Goal: Information Seeking & Learning: Find specific fact

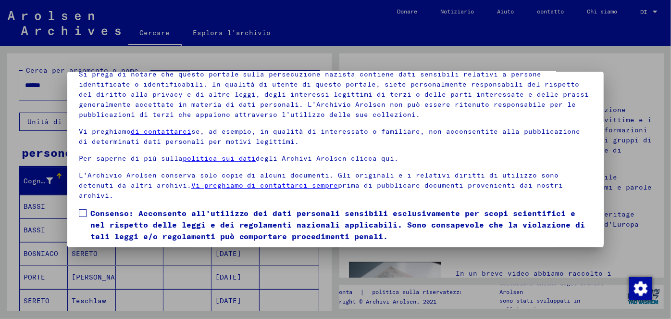
scroll to position [79, 0]
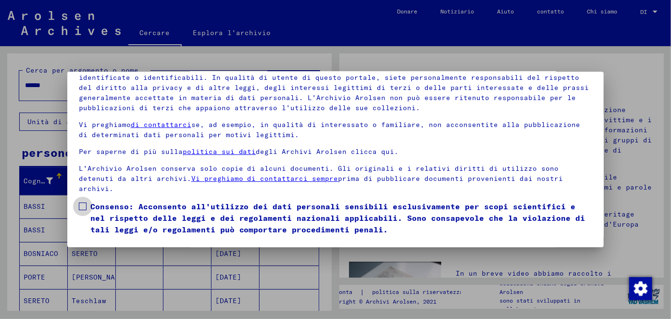
click at [81, 204] on span at bounding box center [83, 206] width 8 height 8
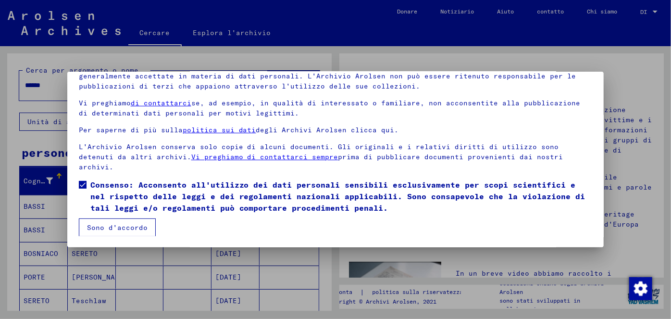
click at [115, 225] on font "Sono d'accordo" at bounding box center [117, 227] width 61 height 9
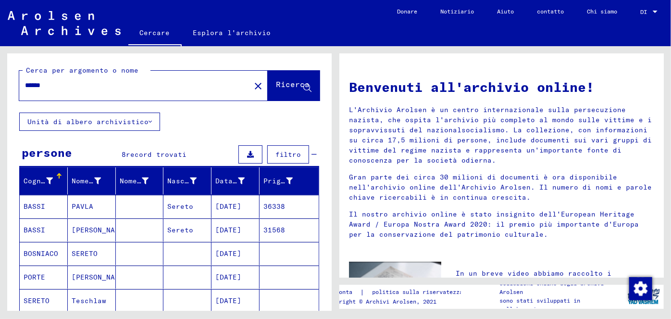
drag, startPoint x: 71, startPoint y: 85, endPoint x: 14, endPoint y: 82, distance: 56.8
click at [14, 82] on div "Cerca per argomento o nome ****** close Ricerca" at bounding box center [169, 82] width 325 height 59
type input "**********"
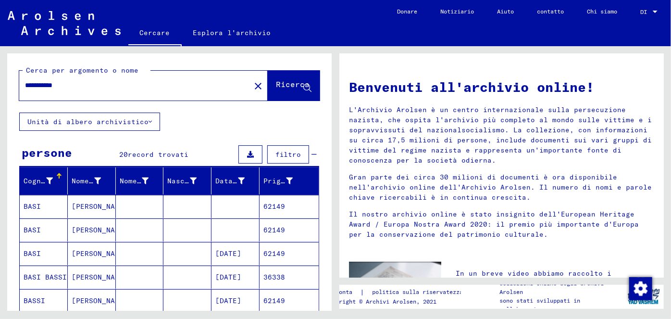
click at [270, 249] on font "62149" at bounding box center [275, 253] width 22 height 9
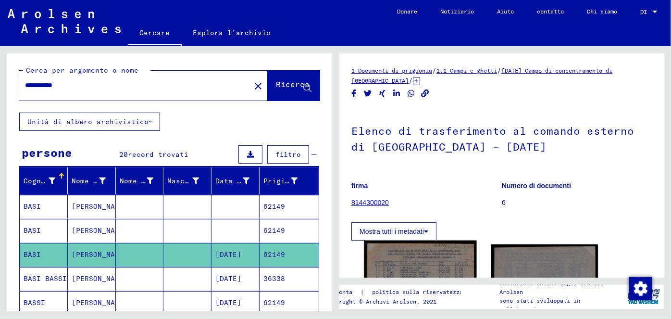
click at [440, 256] on img at bounding box center [420, 319] width 113 height 159
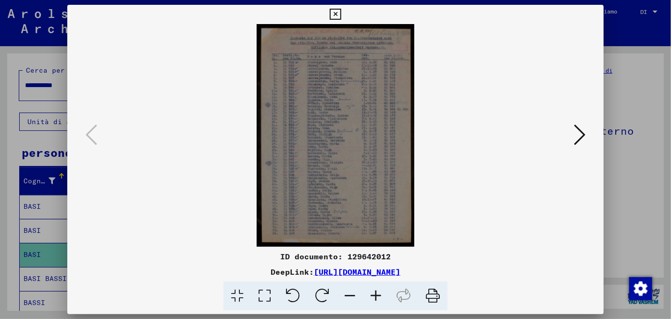
click at [379, 295] on icon at bounding box center [376, 295] width 26 height 29
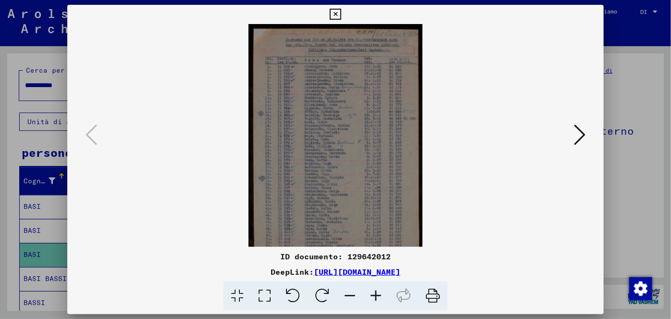
click at [379, 295] on icon at bounding box center [376, 295] width 26 height 29
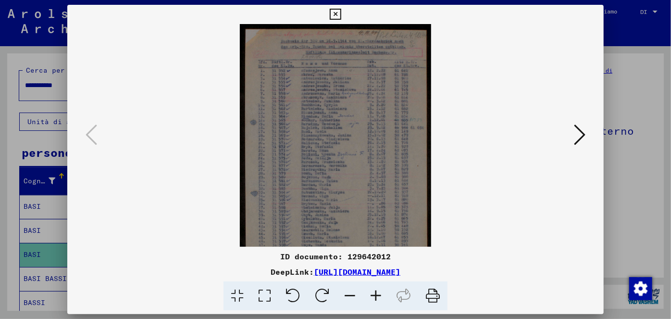
click at [379, 295] on icon at bounding box center [376, 295] width 26 height 29
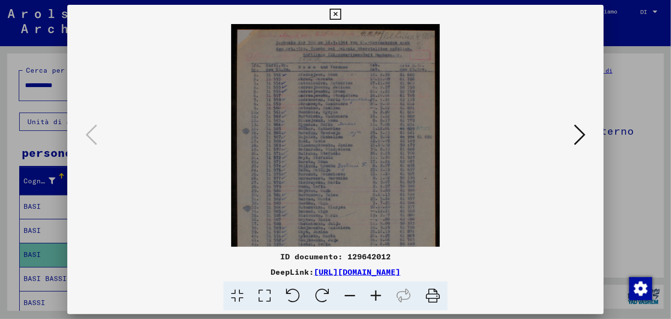
click at [379, 295] on icon at bounding box center [376, 295] width 26 height 29
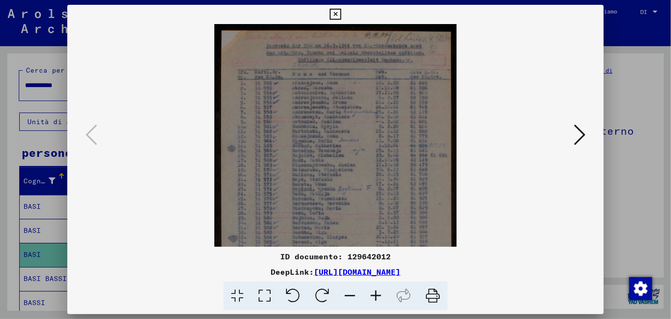
click at [379, 295] on icon at bounding box center [376, 295] width 26 height 29
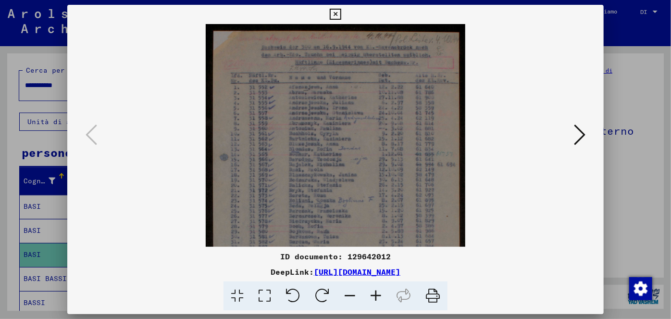
click at [379, 295] on icon at bounding box center [376, 295] width 26 height 29
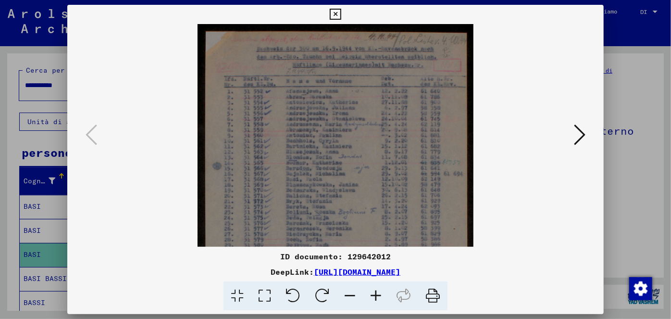
click at [379, 295] on icon at bounding box center [376, 295] width 26 height 29
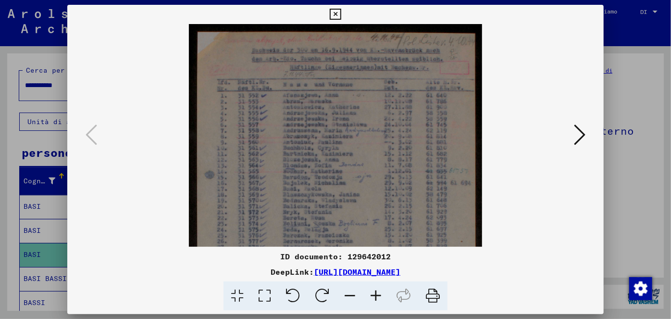
click at [379, 295] on icon at bounding box center [376, 295] width 26 height 29
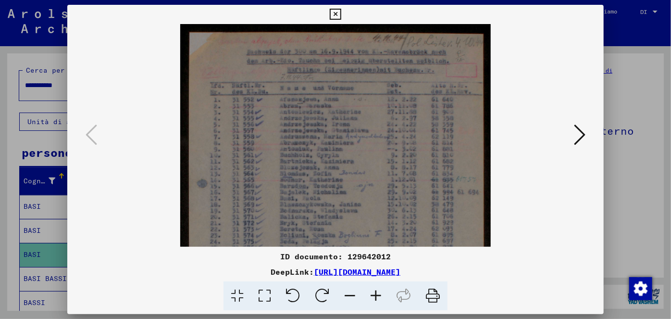
click at [379, 295] on icon at bounding box center [376, 295] width 26 height 29
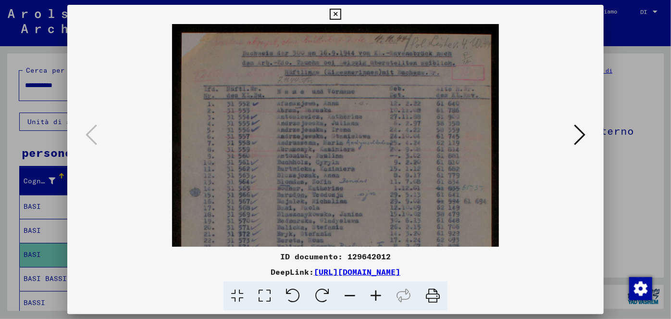
click at [379, 295] on icon at bounding box center [376, 295] width 26 height 29
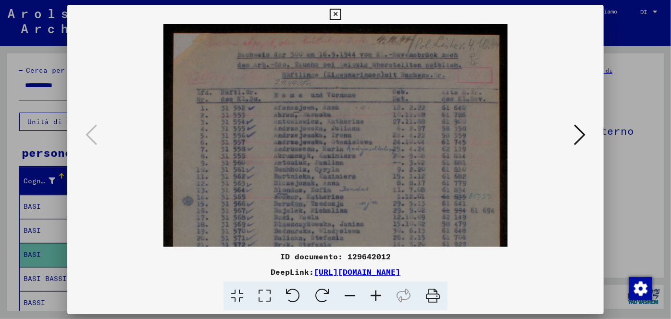
click at [379, 295] on icon at bounding box center [376, 295] width 26 height 29
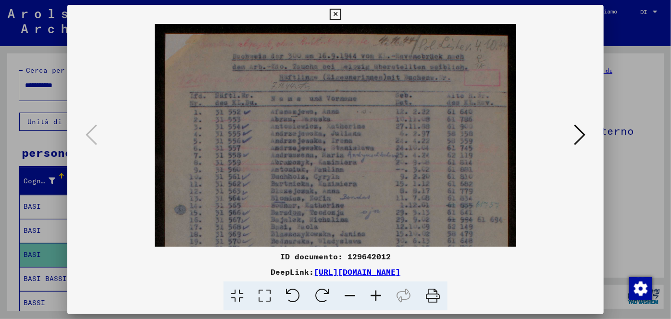
click at [379, 295] on icon at bounding box center [376, 295] width 26 height 29
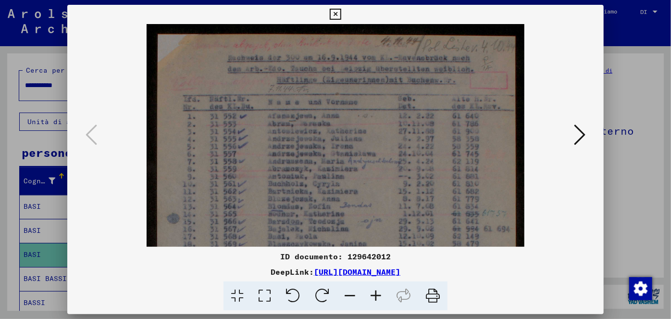
click at [379, 295] on icon at bounding box center [376, 295] width 26 height 29
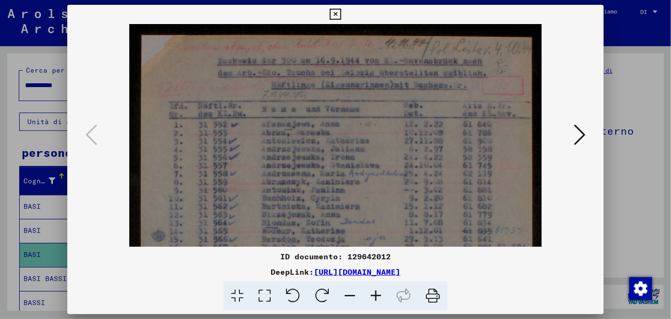
click at [379, 295] on icon at bounding box center [376, 295] width 26 height 29
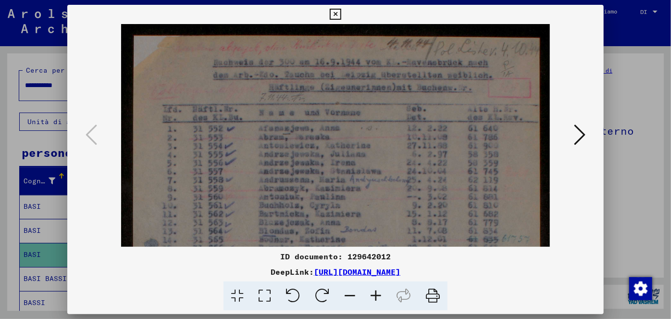
click at [379, 295] on icon at bounding box center [376, 295] width 26 height 29
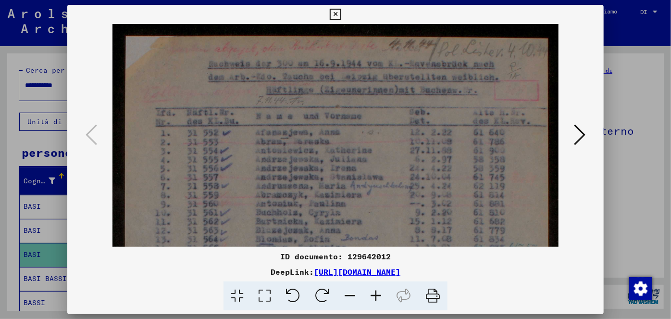
click at [379, 295] on icon at bounding box center [376, 295] width 26 height 29
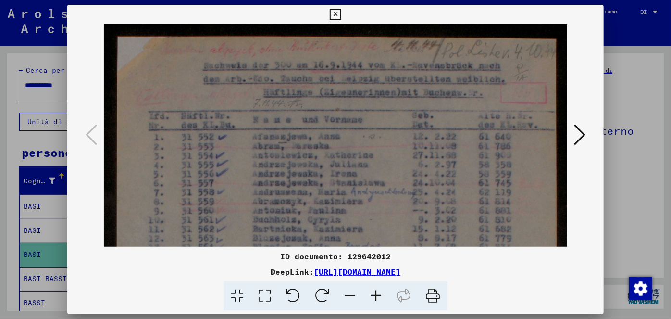
click at [379, 295] on icon at bounding box center [376, 295] width 26 height 29
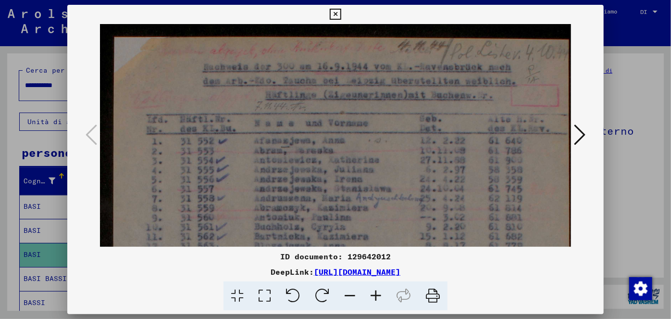
click at [379, 295] on icon at bounding box center [376, 295] width 26 height 29
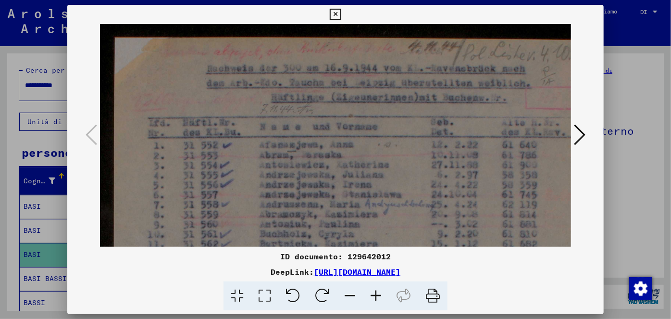
click at [379, 295] on icon at bounding box center [376, 295] width 26 height 29
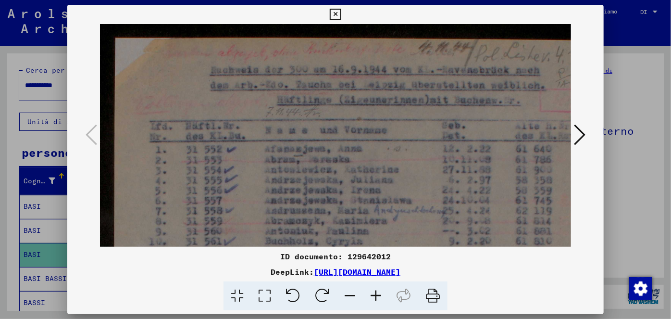
click at [379, 295] on icon at bounding box center [376, 295] width 26 height 29
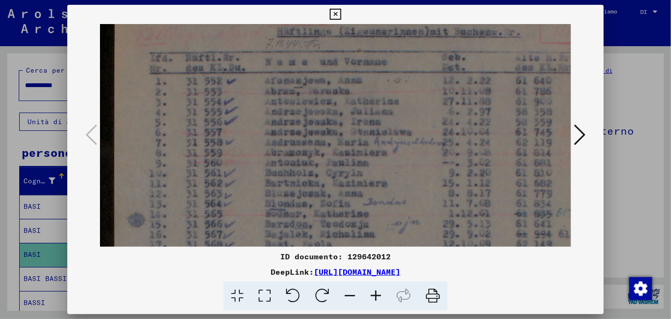
scroll to position [69, 0]
drag, startPoint x: 389, startPoint y: 134, endPoint x: 392, endPoint y: 64, distance: 69.3
click at [392, 64] on img at bounding box center [357, 319] width 515 height 728
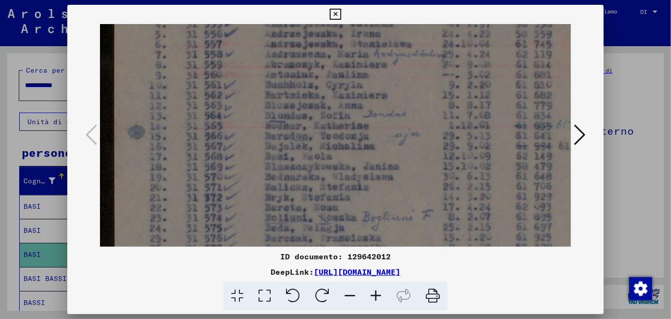
drag, startPoint x: 320, startPoint y: 193, endPoint x: 352, endPoint y: 101, distance: 97.2
click at [352, 101] on img at bounding box center [357, 232] width 515 height 728
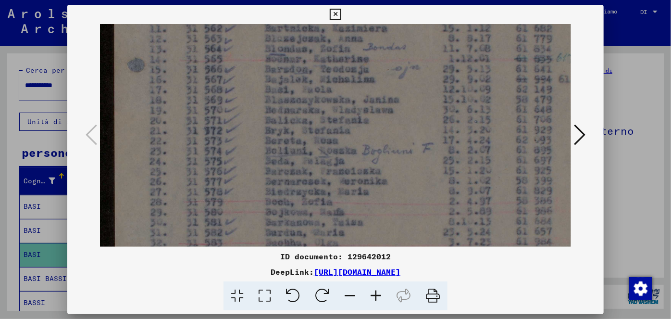
drag, startPoint x: 326, startPoint y: 184, endPoint x: 341, endPoint y: 121, distance: 65.3
click at [341, 121] on img at bounding box center [357, 165] width 515 height 728
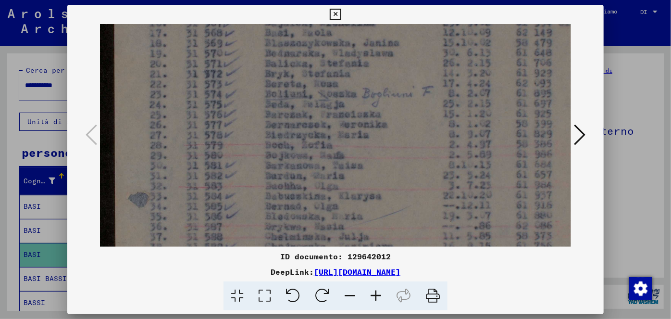
drag, startPoint x: 324, startPoint y: 184, endPoint x: 335, endPoint y: 127, distance: 57.7
click at [335, 127] on img at bounding box center [357, 108] width 515 height 728
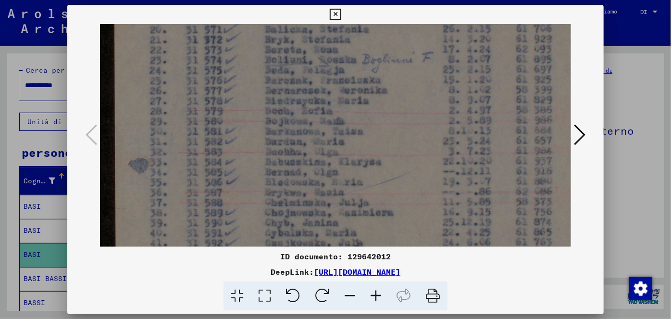
scroll to position [315, 0]
drag, startPoint x: 319, startPoint y: 178, endPoint x: 327, endPoint y: 142, distance: 36.5
click at [327, 142] on img at bounding box center [357, 73] width 515 height 728
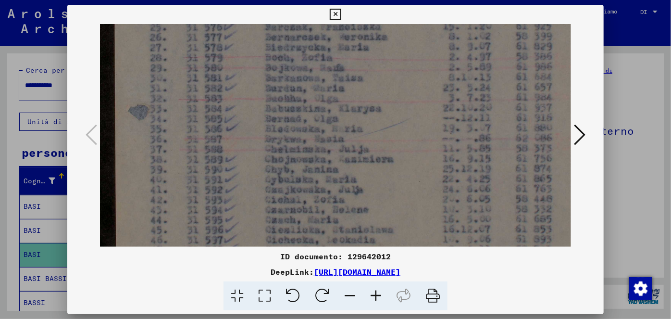
scroll to position [368, 0]
drag, startPoint x: 317, startPoint y: 184, endPoint x: 332, endPoint y: 132, distance: 53.9
click at [332, 132] on img at bounding box center [357, 20] width 515 height 728
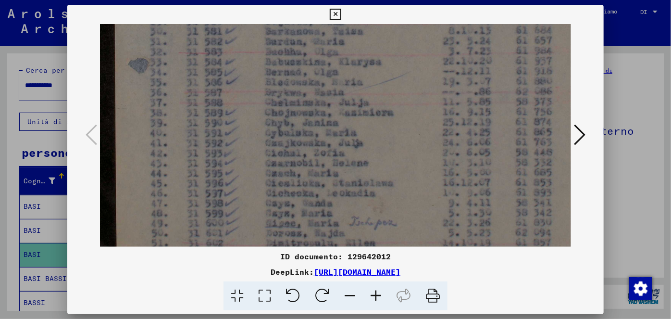
scroll to position [417, 0]
drag, startPoint x: 321, startPoint y: 189, endPoint x: 327, endPoint y: 138, distance: 50.8
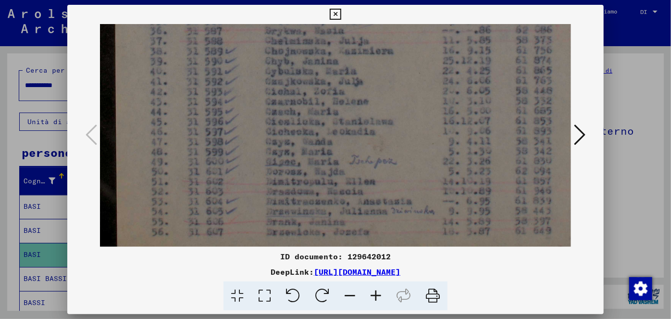
drag, startPoint x: 312, startPoint y: 184, endPoint x: 328, endPoint y: 126, distance: 60.0
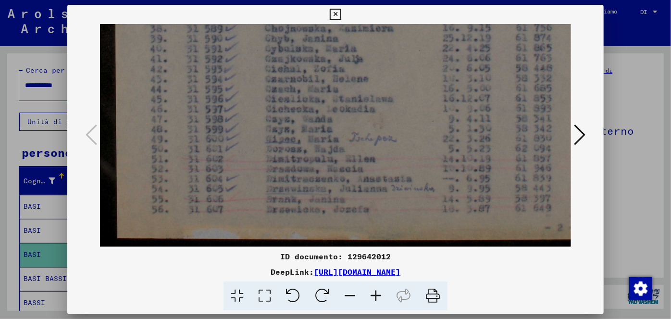
scroll to position [500, 0]
drag, startPoint x: 316, startPoint y: 164, endPoint x: 322, endPoint y: 139, distance: 24.7
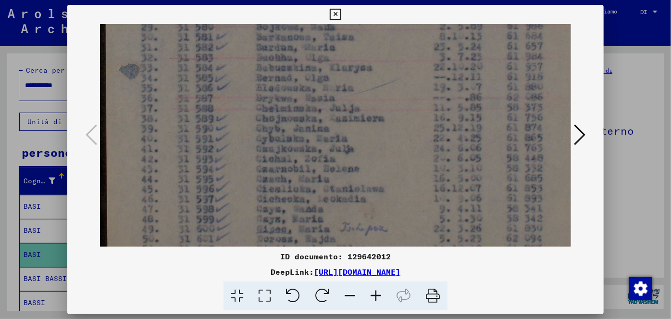
scroll to position [403, 12]
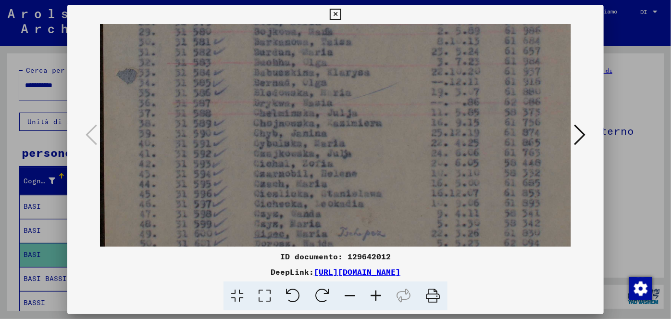
drag, startPoint x: 466, startPoint y: 115, endPoint x: 454, endPoint y: 212, distance: 97.9
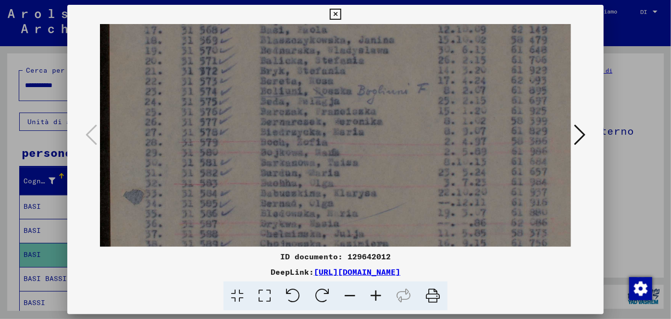
drag, startPoint x: 267, startPoint y: 83, endPoint x: 273, endPoint y: 204, distance: 121.8
click at [273, 204] on img at bounding box center [352, 105] width 515 height 728
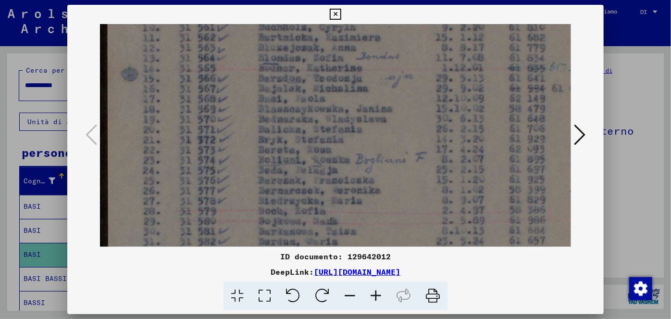
scroll to position [208, 8]
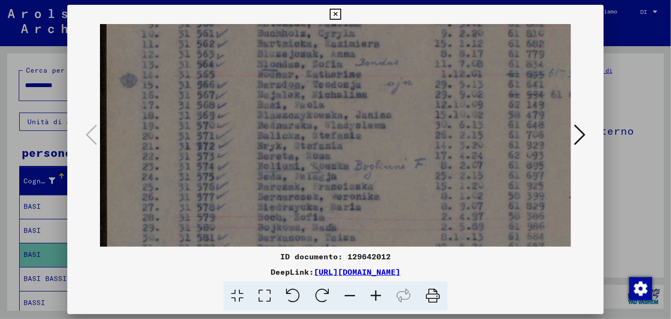
drag, startPoint x: 277, startPoint y: 87, endPoint x: 274, endPoint y: 162, distance: 74.6
click at [274, 162] on img at bounding box center [349, 180] width 515 height 728
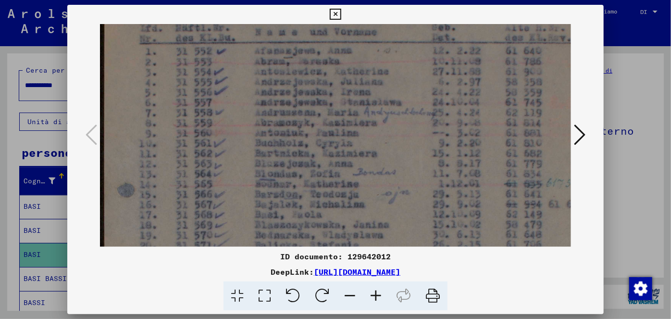
drag, startPoint x: 439, startPoint y: 109, endPoint x: 435, endPoint y: 202, distance: 93.4
click at [436, 220] on img at bounding box center [347, 290] width 515 height 728
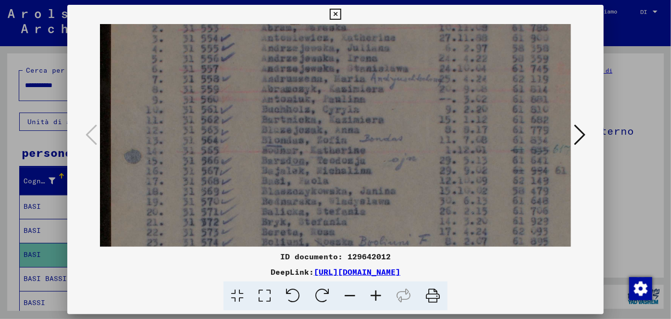
scroll to position [133, 4]
drag, startPoint x: 439, startPoint y: 120, endPoint x: 445, endPoint y: 84, distance: 37.1
click at [445, 84] on img at bounding box center [353, 255] width 515 height 728
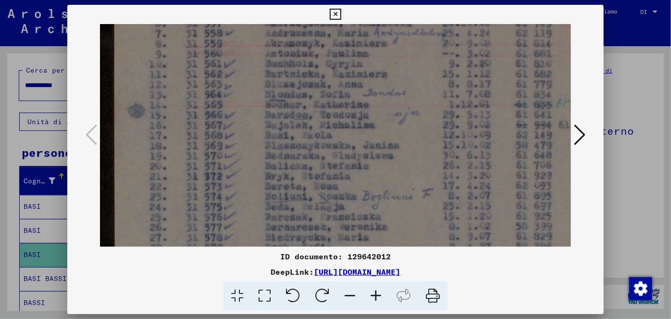
scroll to position [178, 0]
drag, startPoint x: 339, startPoint y: 215, endPoint x: 347, endPoint y: 170, distance: 45.5
click at [347, 170] on img at bounding box center [357, 210] width 515 height 728
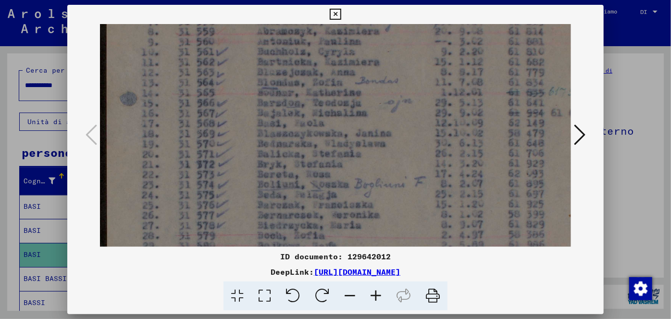
scroll to position [191, 14]
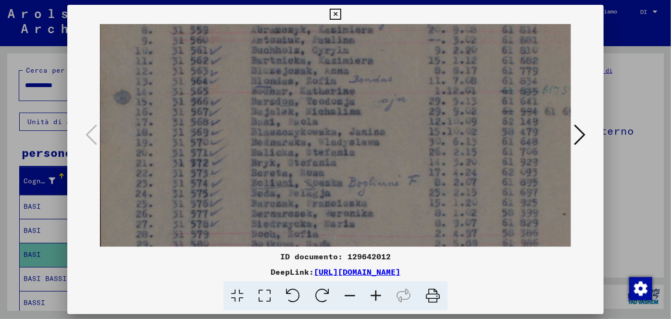
drag, startPoint x: 417, startPoint y: 188, endPoint x: 403, endPoint y: 179, distance: 16.4
click at [403, 179] on img at bounding box center [343, 197] width 515 height 728
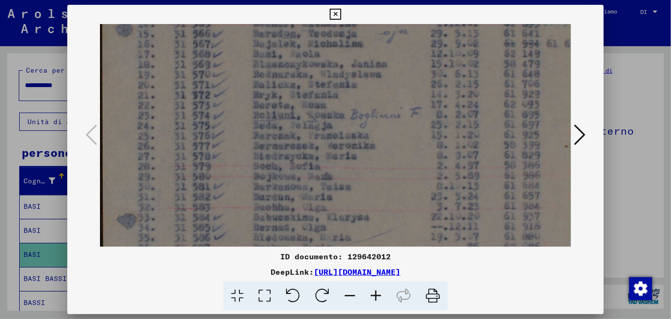
drag, startPoint x: 370, startPoint y: 149, endPoint x: 373, endPoint y: 72, distance: 76.5
click at [373, 72] on img at bounding box center [345, 129] width 515 height 728
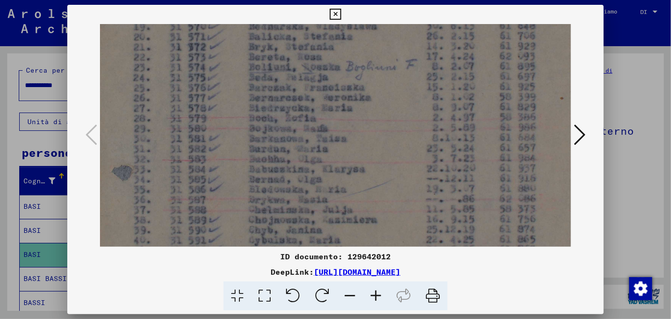
drag, startPoint x: 382, startPoint y: 135, endPoint x: 378, endPoint y: 85, distance: 49.7
click at [378, 85] on img at bounding box center [341, 81] width 515 height 728
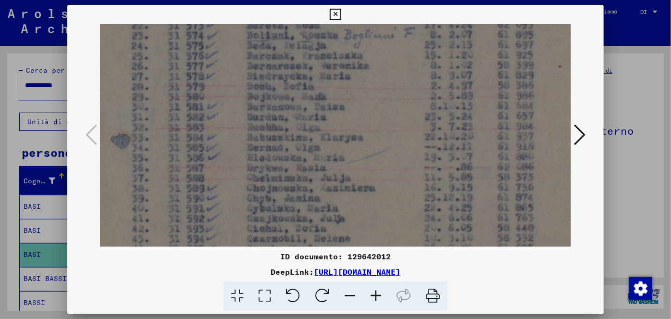
drag, startPoint x: 381, startPoint y: 152, endPoint x: 378, endPoint y: 118, distance: 33.8
click at [378, 118] on img at bounding box center [339, 49] width 515 height 728
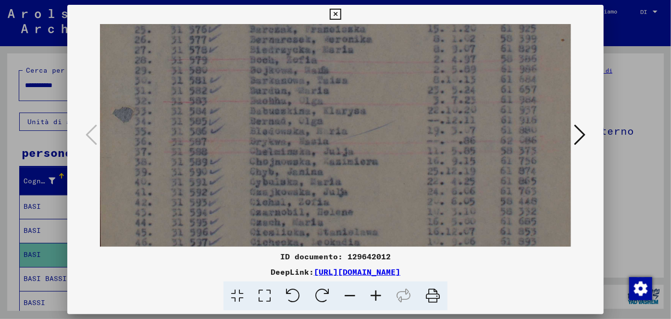
scroll to position [369, 15]
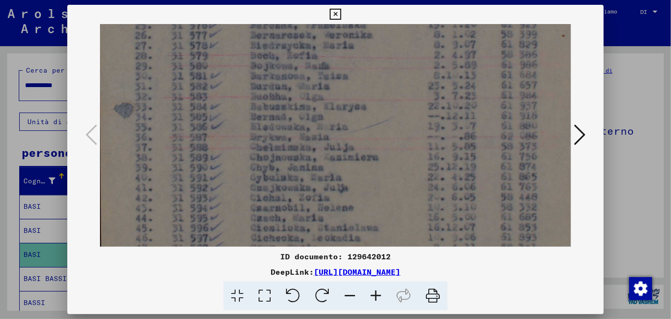
drag, startPoint x: 384, startPoint y: 165, endPoint x: 390, endPoint y: 133, distance: 32.4
click at [390, 133] on img at bounding box center [342, 19] width 515 height 728
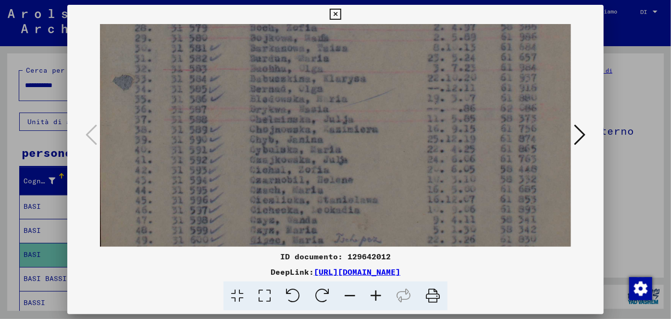
scroll to position [398, 15]
drag, startPoint x: 390, startPoint y: 173, endPoint x: 388, endPoint y: 141, distance: 31.3
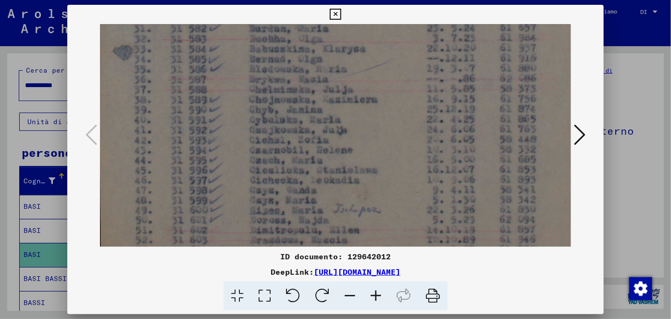
scroll to position [430, 15]
drag, startPoint x: 381, startPoint y: 172, endPoint x: 382, endPoint y: 140, distance: 31.7
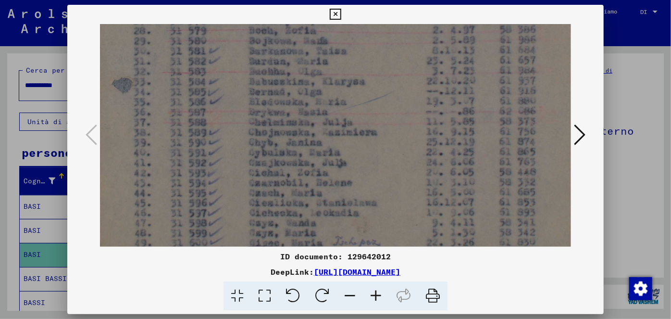
scroll to position [386, 22]
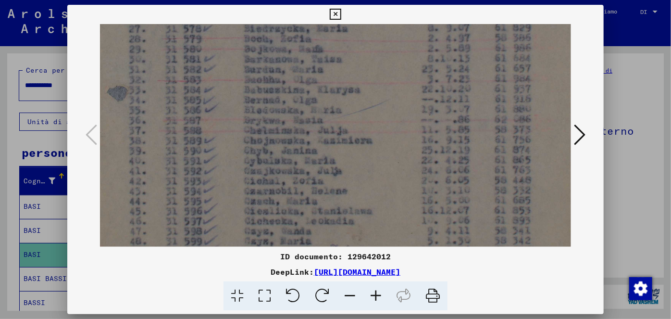
drag, startPoint x: 378, startPoint y: 167, endPoint x: 365, endPoint y: 229, distance: 63.4
click at [372, 212] on img at bounding box center [336, 2] width 515 height 728
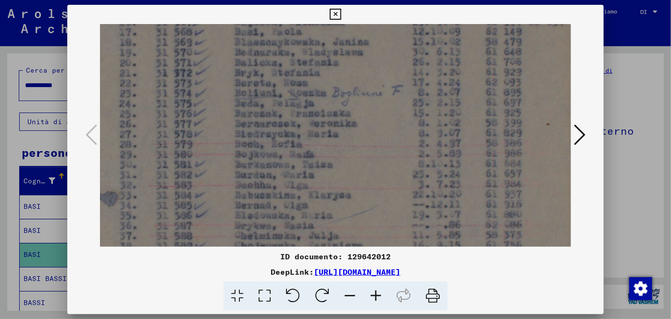
drag, startPoint x: 515, startPoint y: 135, endPoint x: 506, endPoint y: 241, distance: 107.1
click at [506, 241] on img at bounding box center [327, 109] width 515 height 728
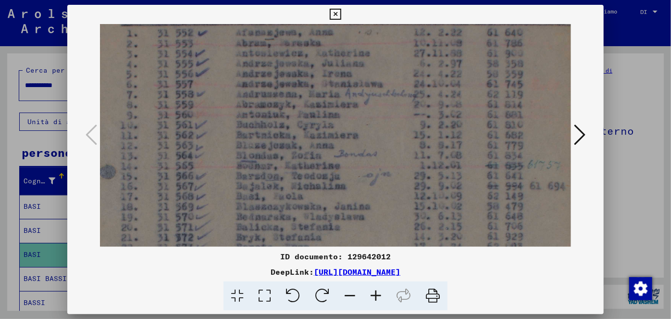
drag, startPoint x: 481, startPoint y: 90, endPoint x: 483, endPoint y: 254, distance: 164.0
click at [484, 254] on div "ID documento: 129642012 DeepLink: [URL][DOMAIN_NAME]" at bounding box center [335, 158] width 537 height 306
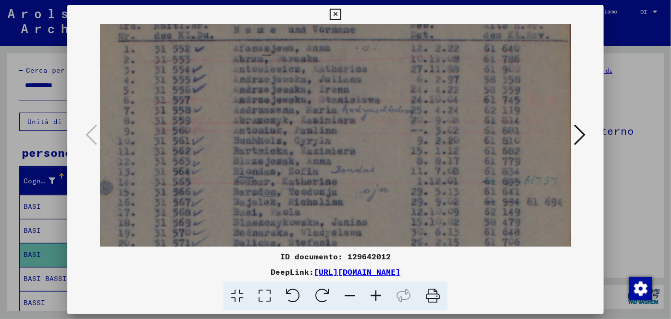
scroll to position [106, 31]
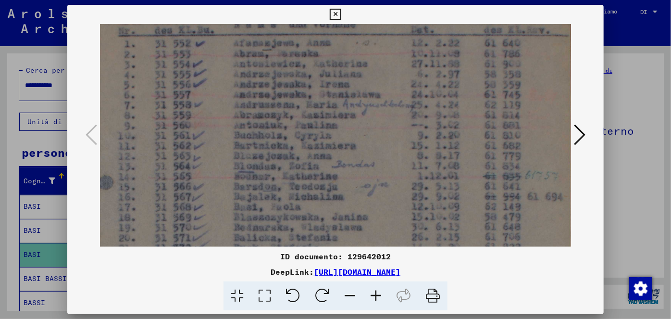
drag, startPoint x: 461, startPoint y: 99, endPoint x: 461, endPoint y: 113, distance: 14.4
click at [461, 113] on img at bounding box center [326, 282] width 515 height 728
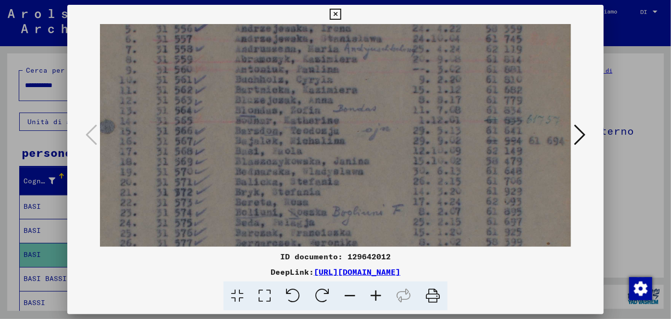
scroll to position [162, 30]
drag, startPoint x: 441, startPoint y: 184, endPoint x: 442, endPoint y: 125, distance: 58.7
click at [442, 125] on img at bounding box center [327, 226] width 515 height 728
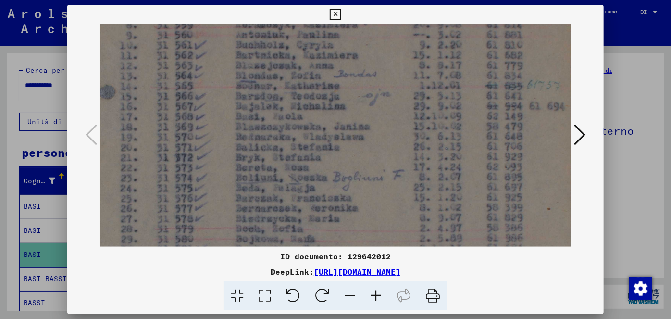
scroll to position [202, 30]
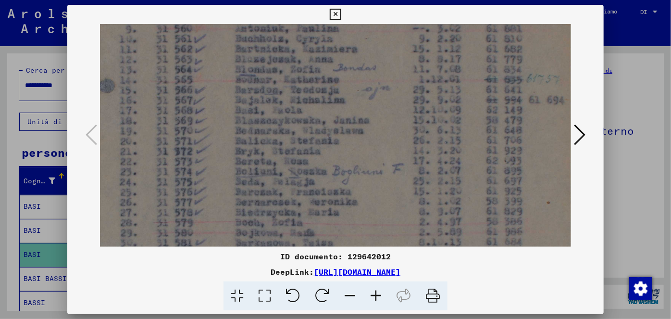
drag, startPoint x: 427, startPoint y: 190, endPoint x: 427, endPoint y: 148, distance: 42.3
click at [427, 148] on img at bounding box center [327, 186] width 515 height 728
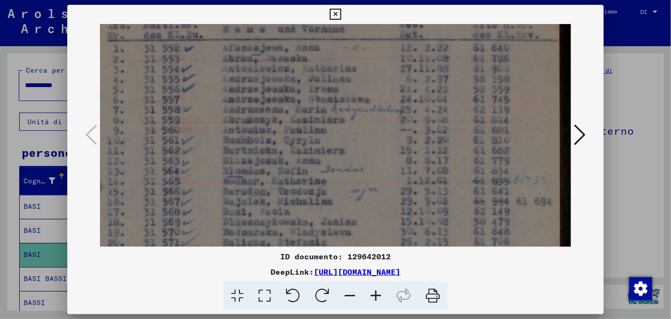
drag, startPoint x: 391, startPoint y: 139, endPoint x: 378, endPoint y: 241, distance: 102.8
click at [378, 241] on img at bounding box center [315, 287] width 515 height 728
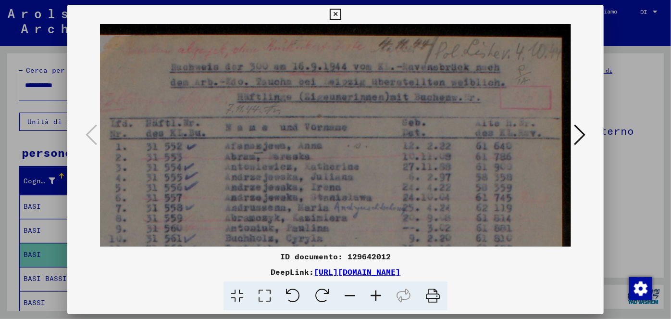
scroll to position [2, 40]
drag, startPoint x: 409, startPoint y: 136, endPoint x: 412, endPoint y: 237, distance: 101.0
click at [331, 13] on icon at bounding box center [335, 15] width 11 height 12
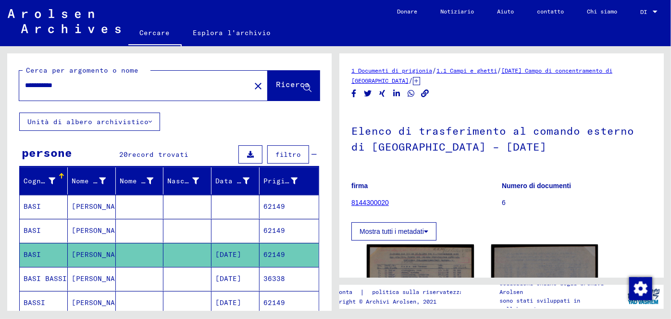
click at [241, 277] on font "[DATE]" at bounding box center [228, 278] width 26 height 9
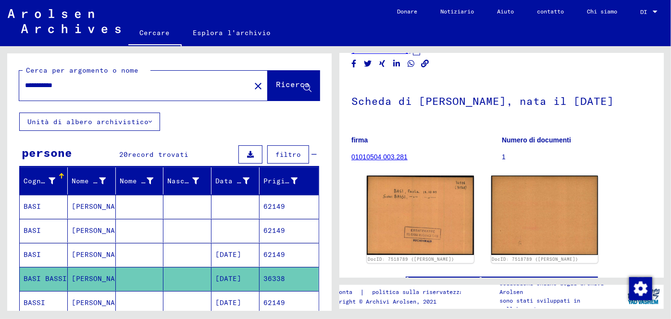
scroll to position [33, 0]
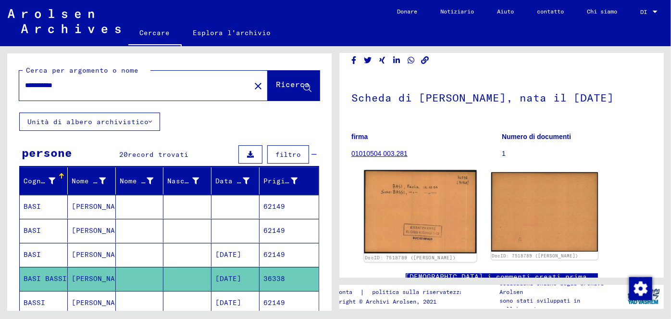
click at [453, 195] on img at bounding box center [420, 211] width 113 height 83
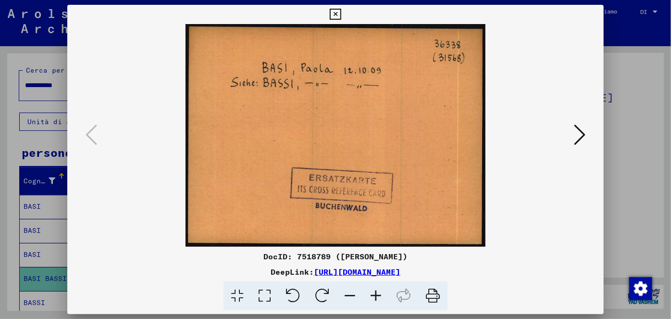
click at [336, 15] on icon at bounding box center [335, 15] width 11 height 12
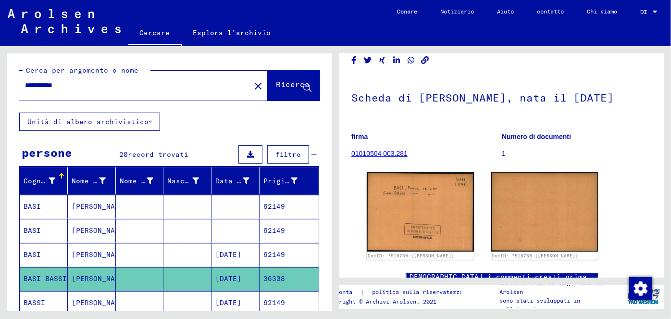
click at [264, 301] on font "62149" at bounding box center [275, 302] width 22 height 9
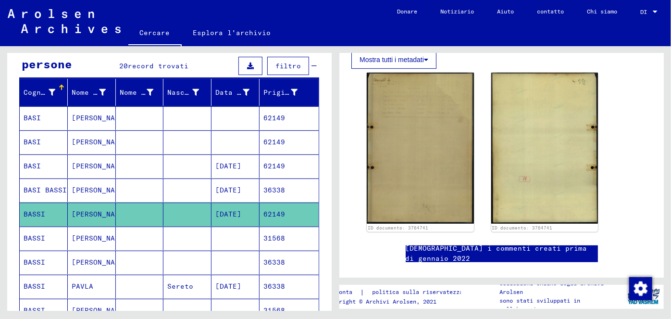
scroll to position [93, 0]
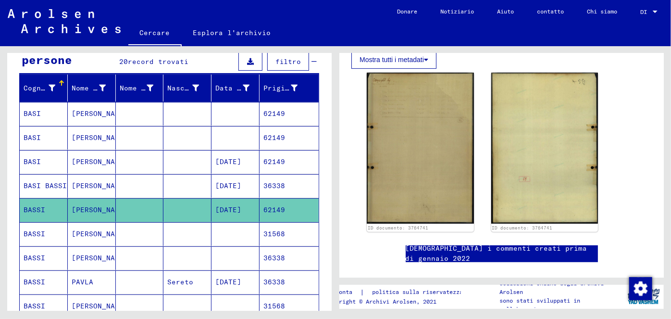
click at [271, 229] on font "31568" at bounding box center [275, 233] width 22 height 9
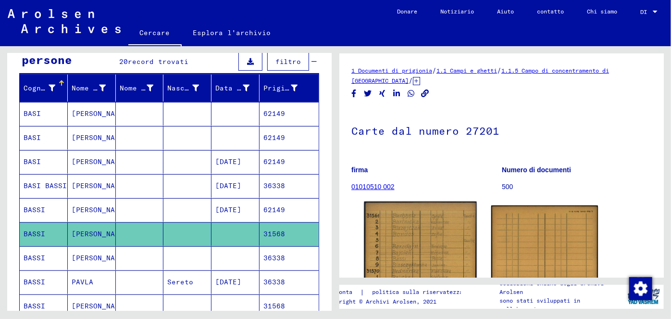
click at [404, 257] on img at bounding box center [420, 280] width 113 height 158
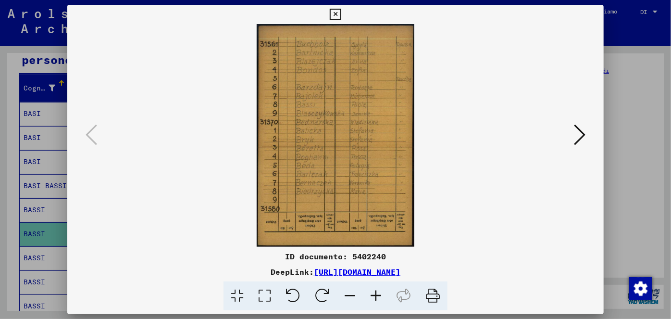
click at [375, 291] on icon at bounding box center [376, 295] width 26 height 29
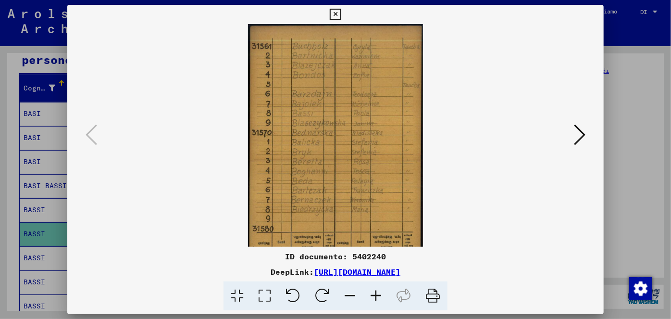
click at [375, 291] on icon at bounding box center [376, 295] width 26 height 29
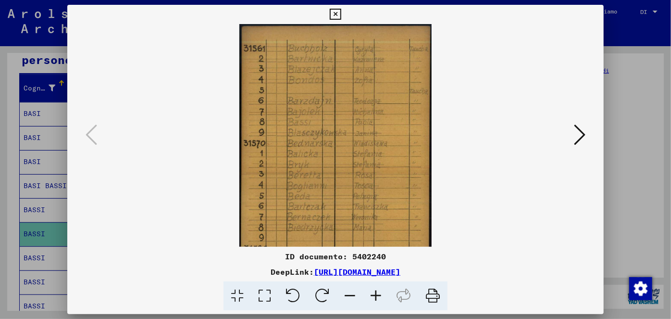
click at [375, 291] on icon at bounding box center [376, 295] width 26 height 29
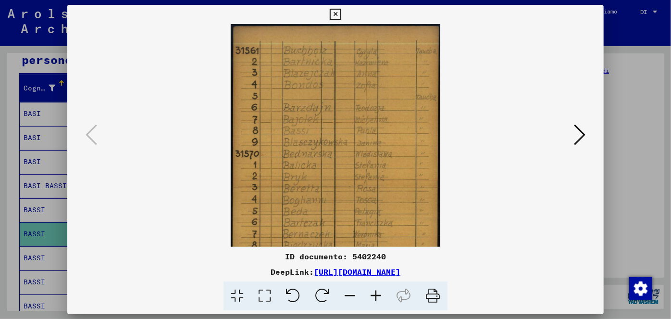
click at [375, 291] on icon at bounding box center [376, 295] width 26 height 29
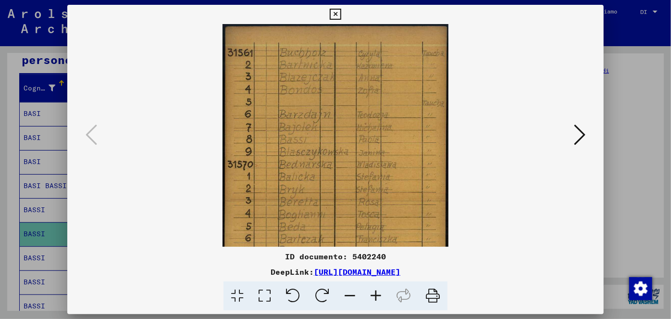
click at [375, 291] on icon at bounding box center [376, 295] width 26 height 29
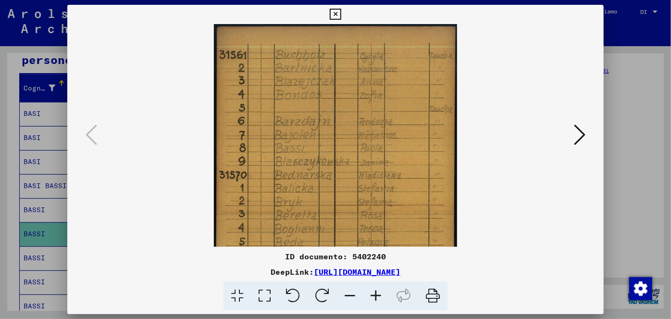
click at [375, 291] on icon at bounding box center [376, 295] width 26 height 29
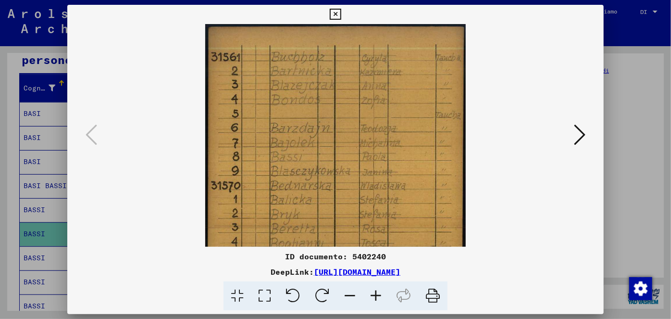
click at [375, 291] on icon at bounding box center [376, 295] width 26 height 29
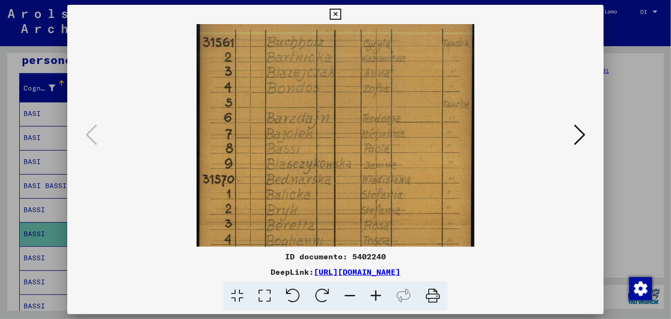
drag, startPoint x: 365, startPoint y: 215, endPoint x: 370, endPoint y: 194, distance: 22.2
click at [370, 194] on img at bounding box center [335, 202] width 277 height 391
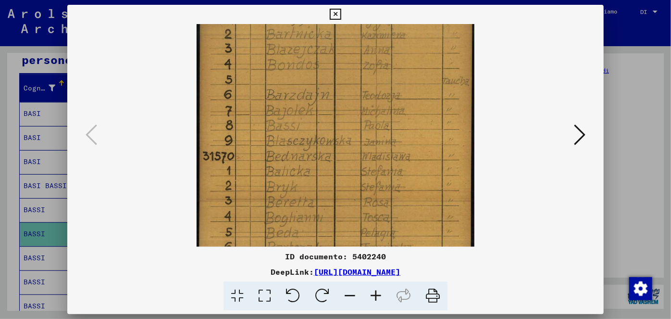
drag, startPoint x: 356, startPoint y: 217, endPoint x: 363, endPoint y: 194, distance: 23.6
click at [363, 194] on img at bounding box center [335, 179] width 277 height 391
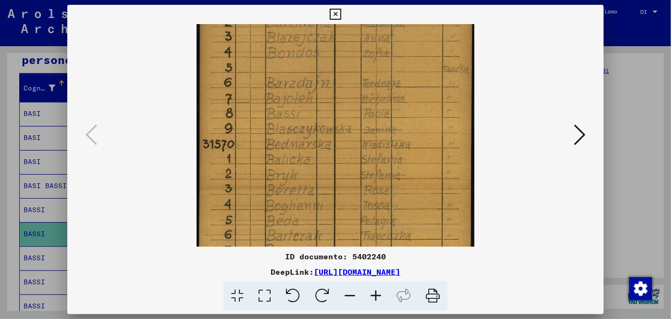
scroll to position [57, 0]
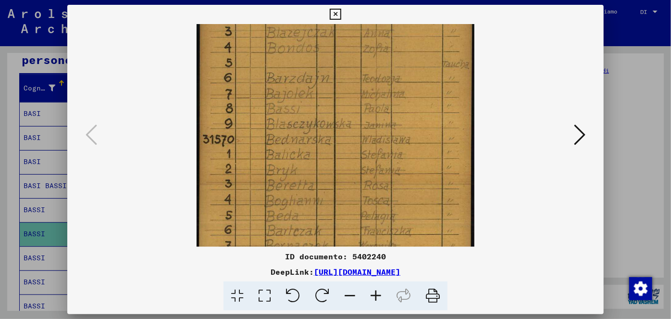
drag, startPoint x: 358, startPoint y: 220, endPoint x: 363, endPoint y: 203, distance: 17.5
click at [363, 203] on img at bounding box center [335, 162] width 277 height 391
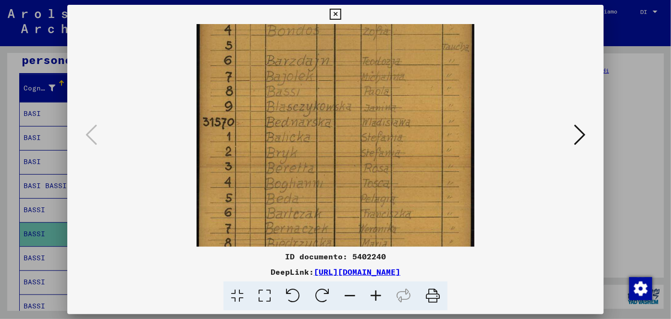
scroll to position [76, 0]
drag, startPoint x: 356, startPoint y: 221, endPoint x: 364, endPoint y: 201, distance: 21.0
click at [364, 201] on img at bounding box center [335, 144] width 277 height 391
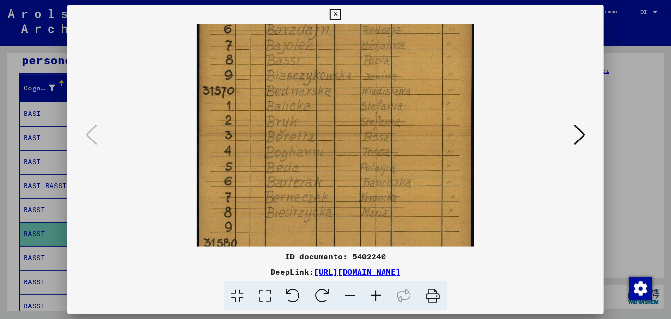
scroll to position [106, 0]
drag, startPoint x: 360, startPoint y: 220, endPoint x: 368, endPoint y: 188, distance: 33.2
click at [368, 188] on img at bounding box center [335, 113] width 277 height 391
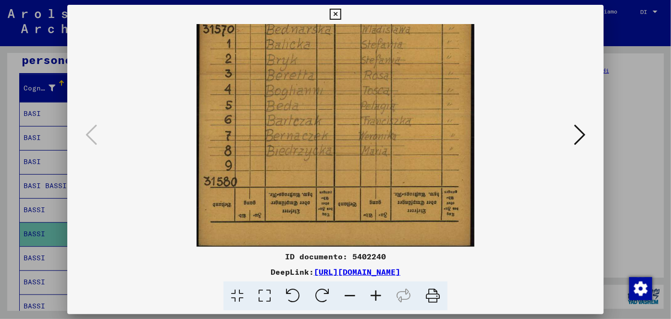
scroll to position [168, 0]
drag, startPoint x: 359, startPoint y: 213, endPoint x: 387, endPoint y: 123, distance: 94.2
click at [387, 123] on img at bounding box center [335, 51] width 277 height 391
click at [330, 15] on icon at bounding box center [335, 15] width 11 height 12
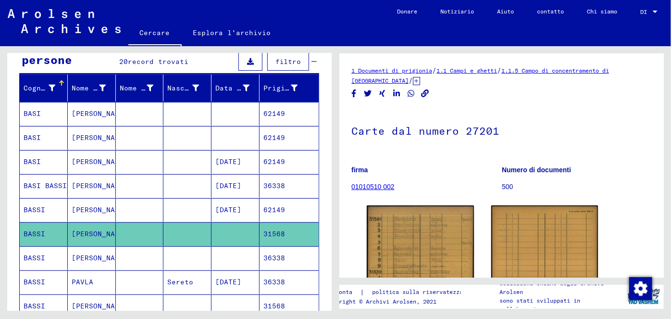
click at [264, 253] on font "36338" at bounding box center [275, 257] width 22 height 9
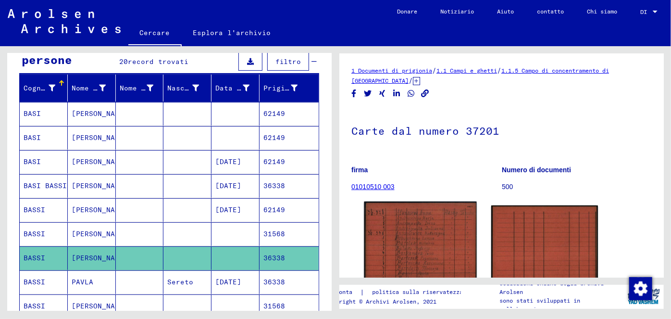
click at [413, 235] on img at bounding box center [420, 279] width 113 height 157
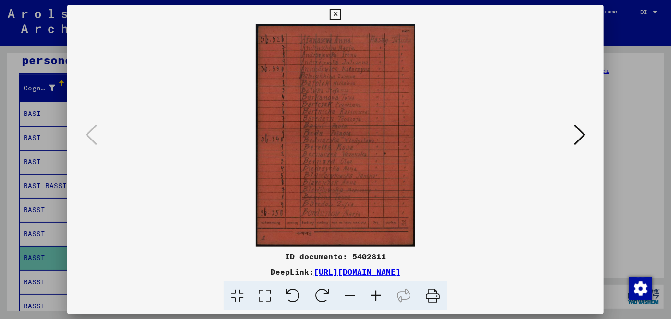
click at [336, 12] on icon at bounding box center [335, 15] width 11 height 12
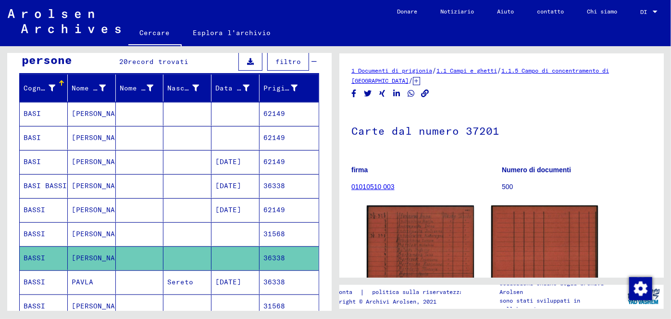
click at [268, 277] on font "36338" at bounding box center [275, 281] width 22 height 9
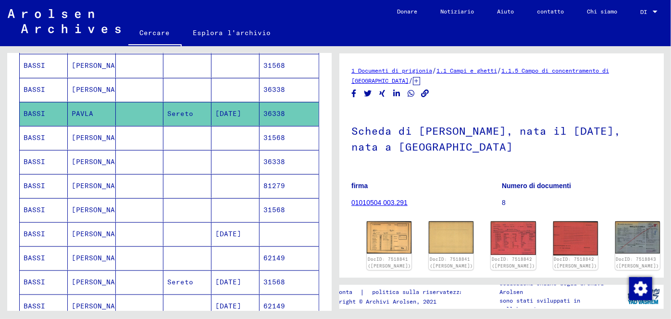
scroll to position [264, 0]
